Goal: Transaction & Acquisition: Purchase product/service

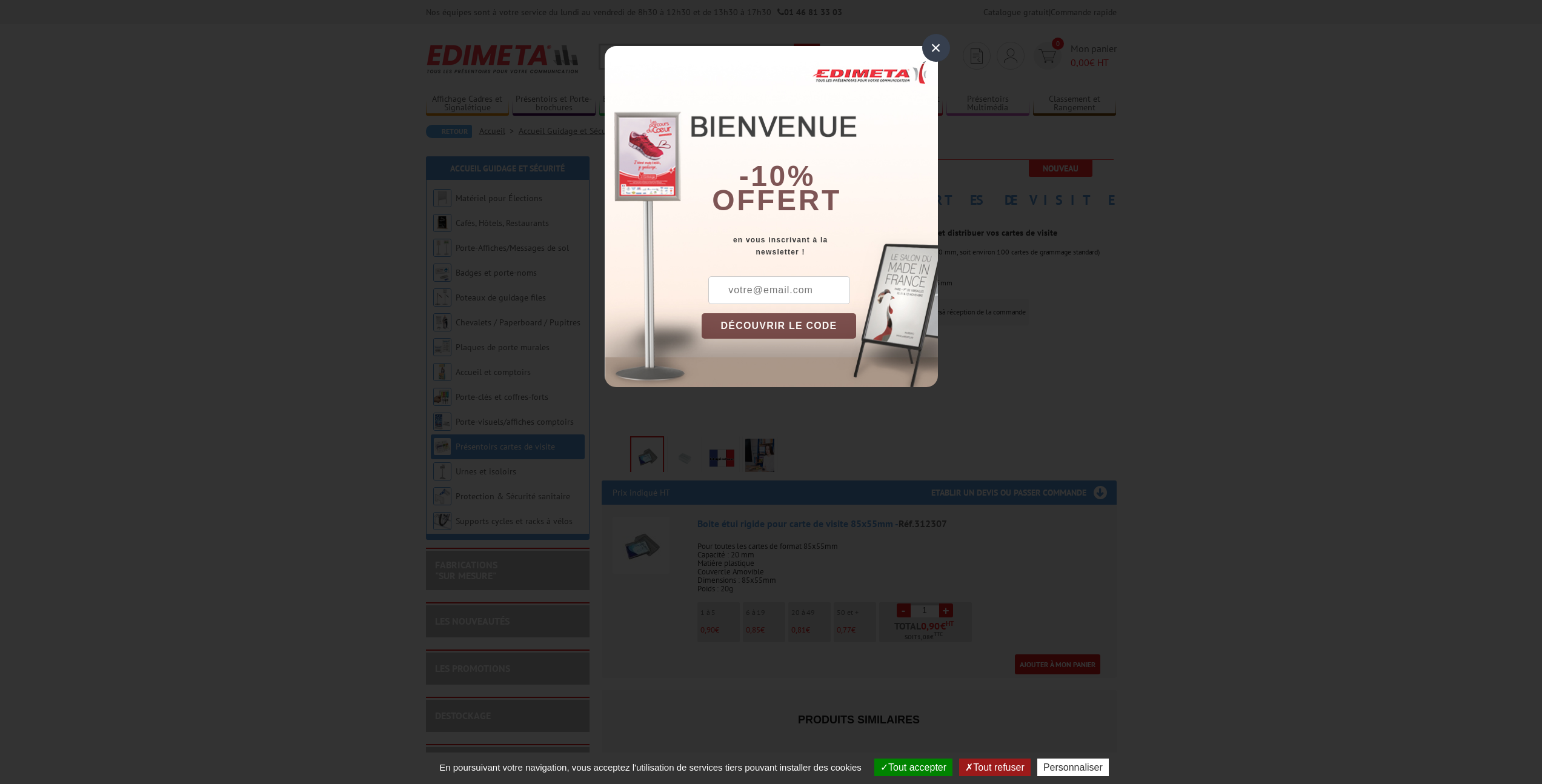
click at [936, 40] on div "×" at bounding box center [936, 48] width 28 height 28
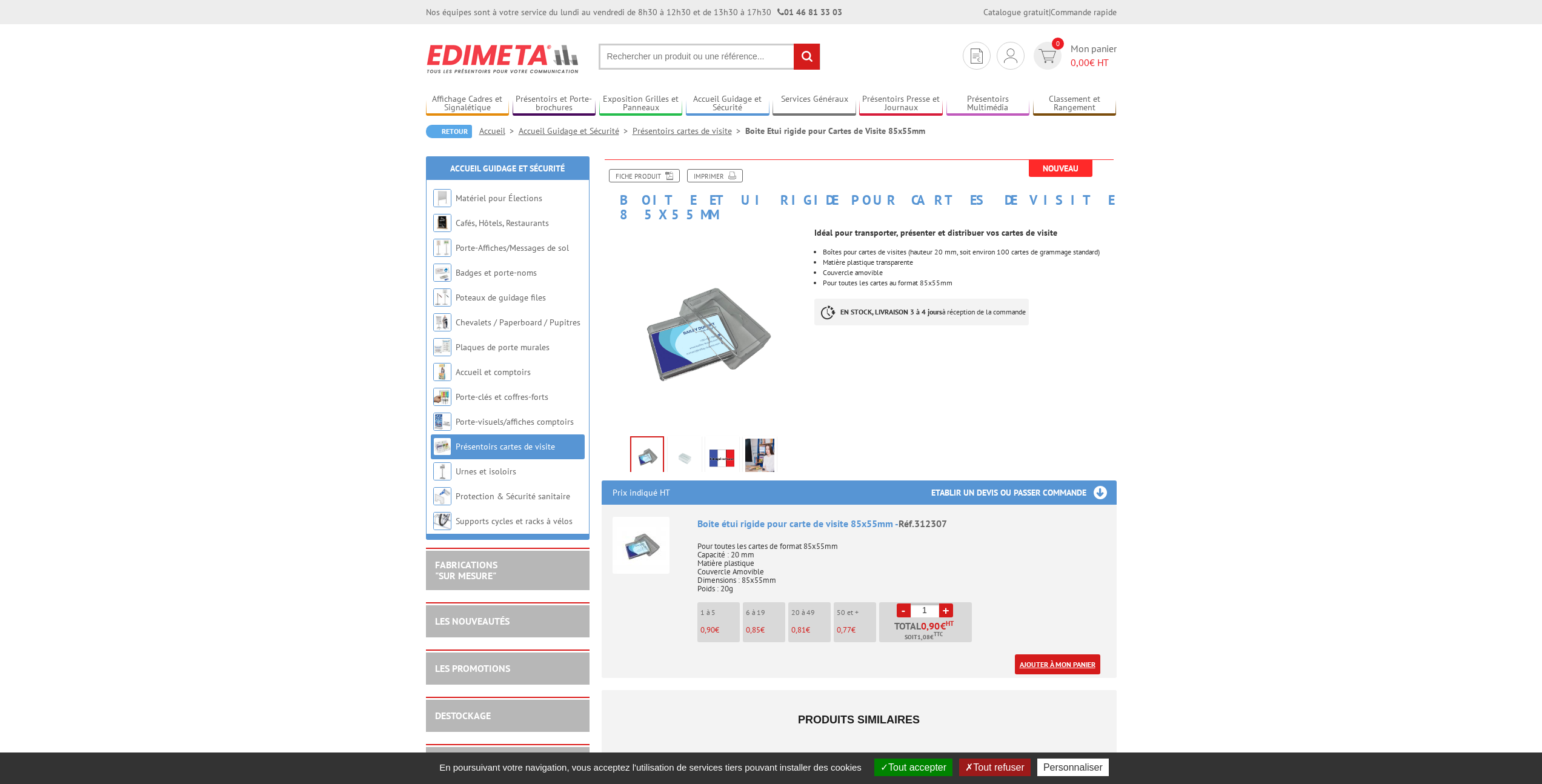
click at [1043, 654] on link "Ajouter à mon panier" at bounding box center [1057, 663] width 86 height 20
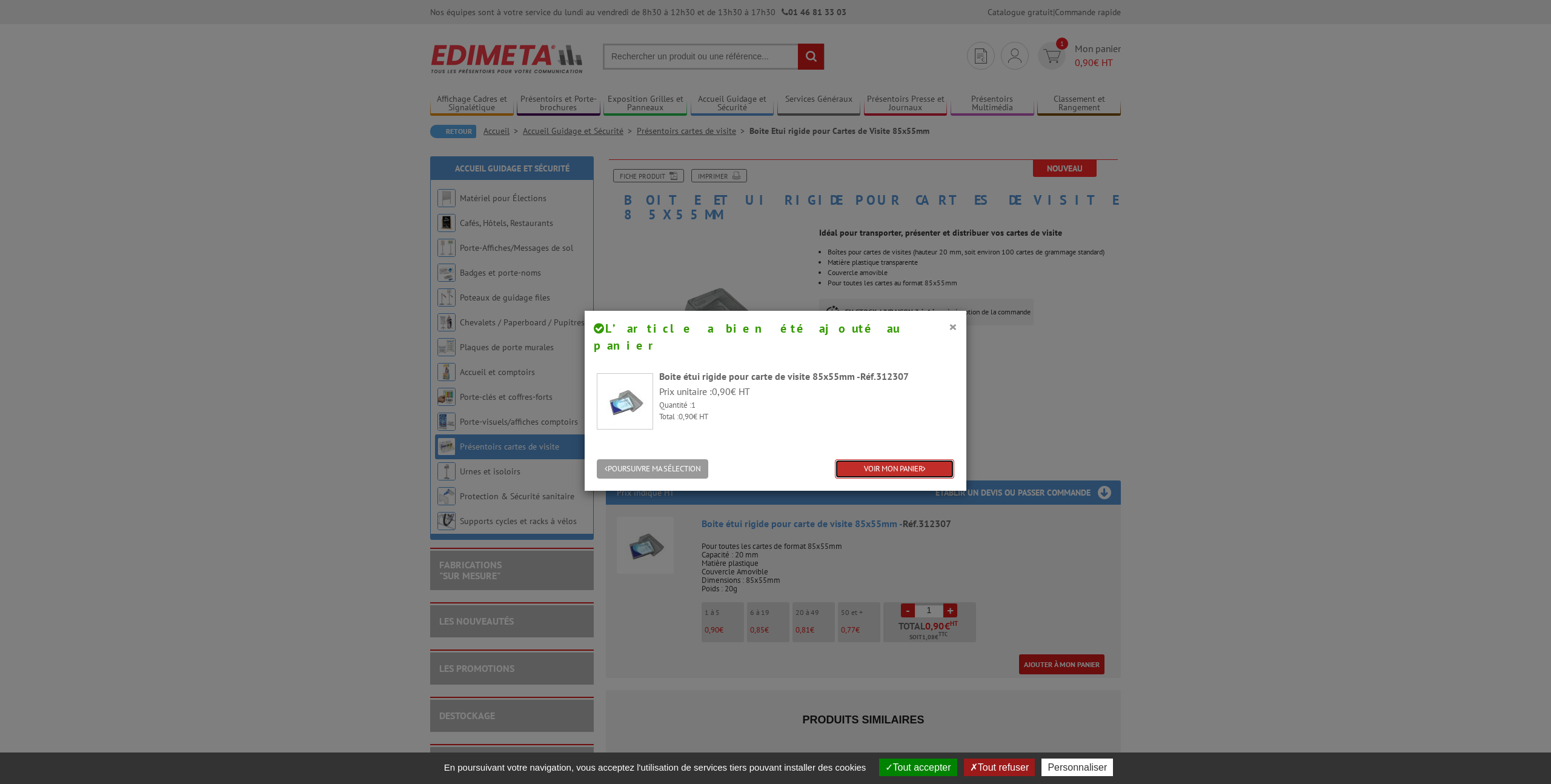
click at [883, 459] on link "VOIR MON PANIER" at bounding box center [895, 469] width 119 height 20
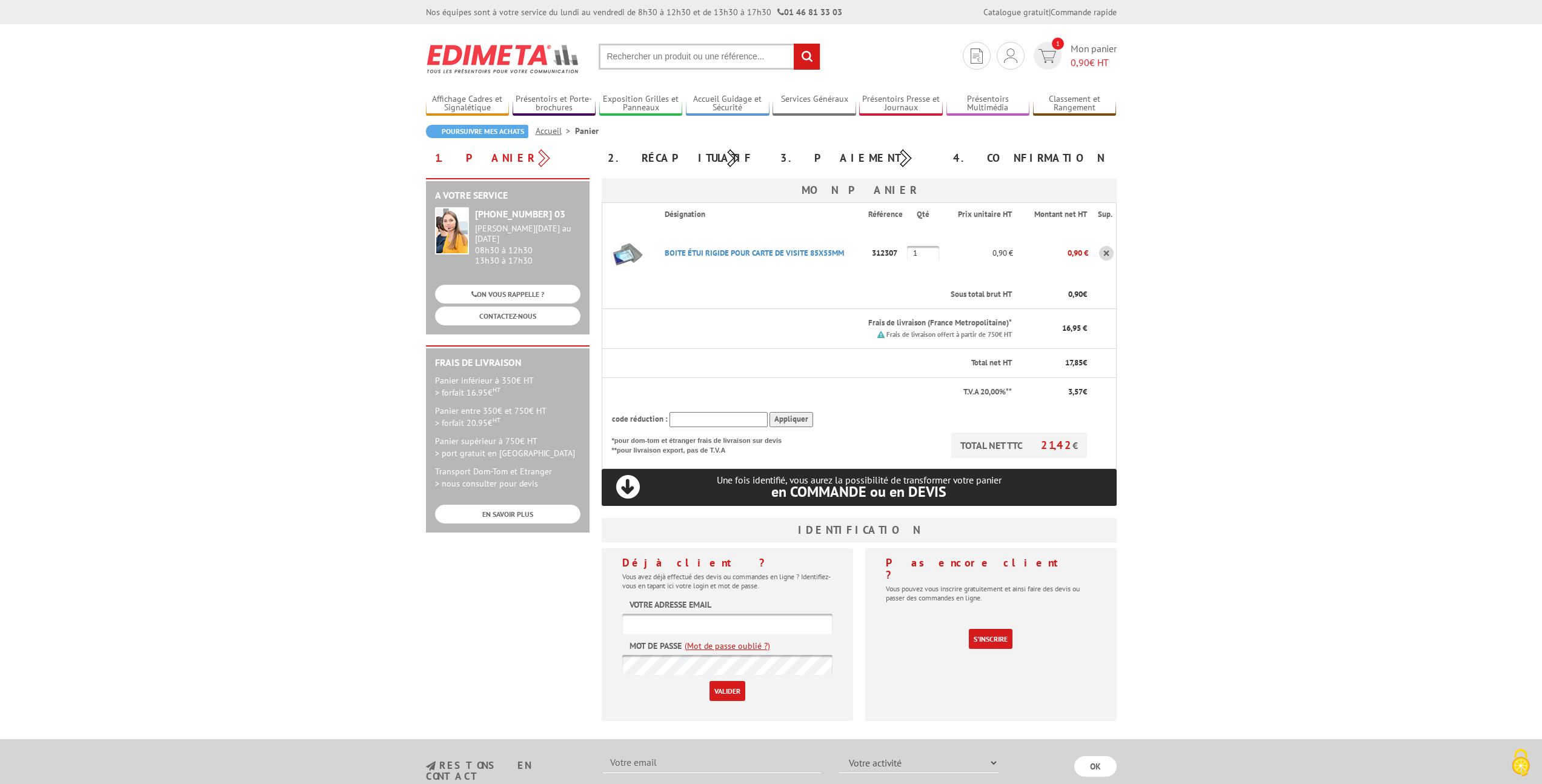
click at [928, 248] on input "1" at bounding box center [923, 253] width 32 height 14
type input "10"
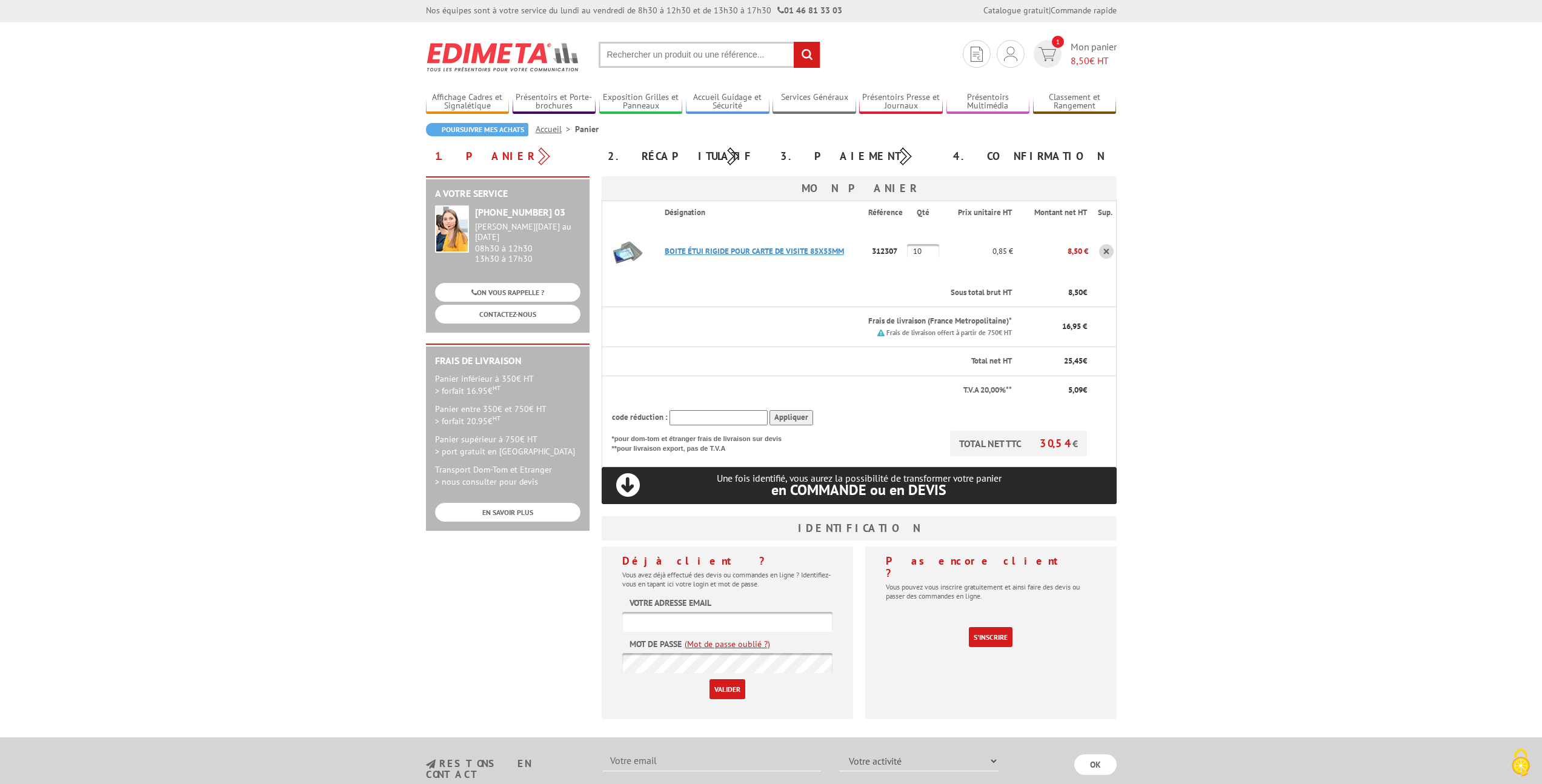
scroll to position [3, 0]
click at [1186, 353] on body "Nos équipes sont à votre service du lundi au vendredi de 8h30 à 12h30 et de 13h…" at bounding box center [771, 506] width 1542 height 1018
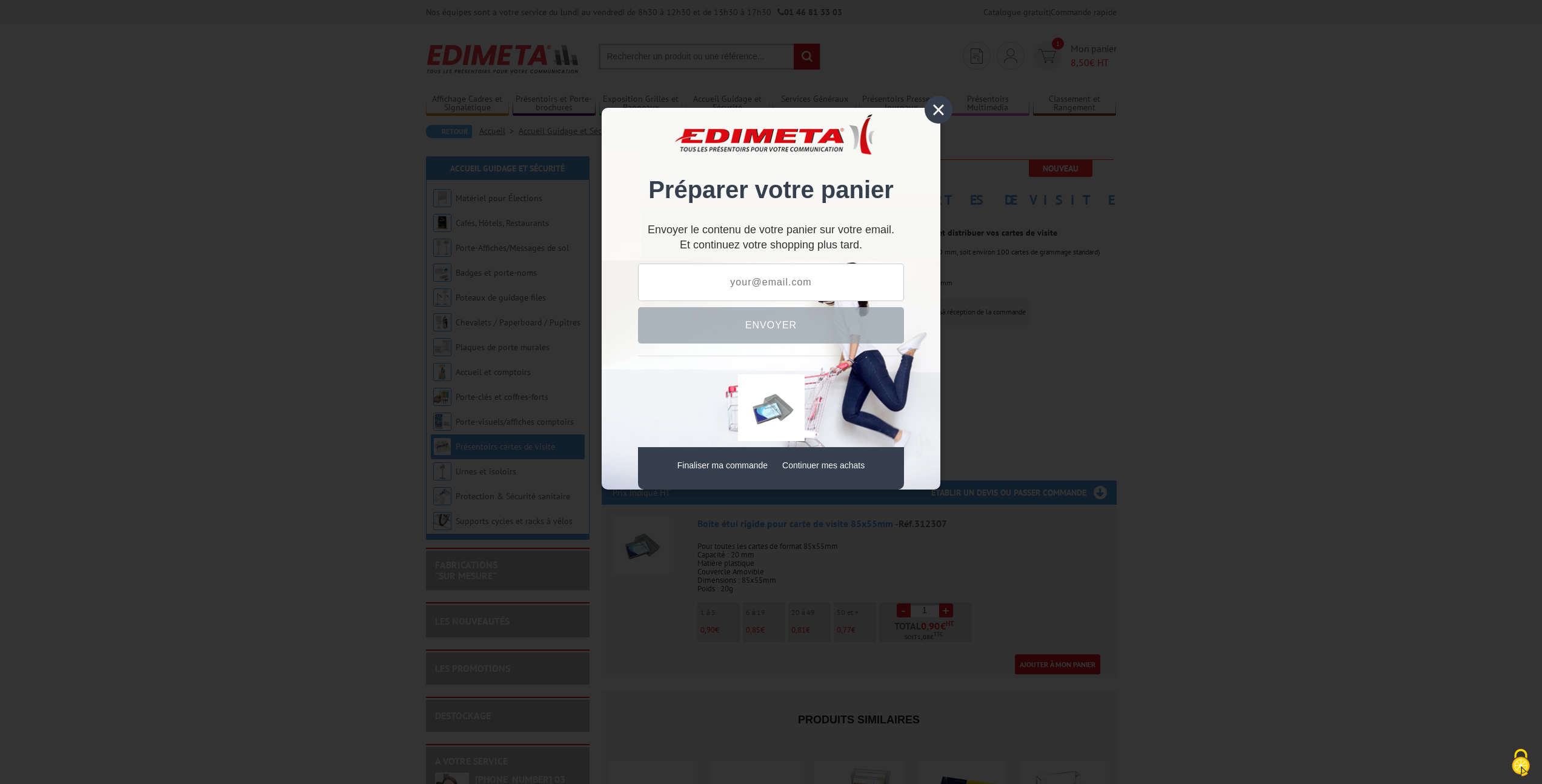
click at [937, 106] on div "×" at bounding box center [939, 109] width 28 height 28
